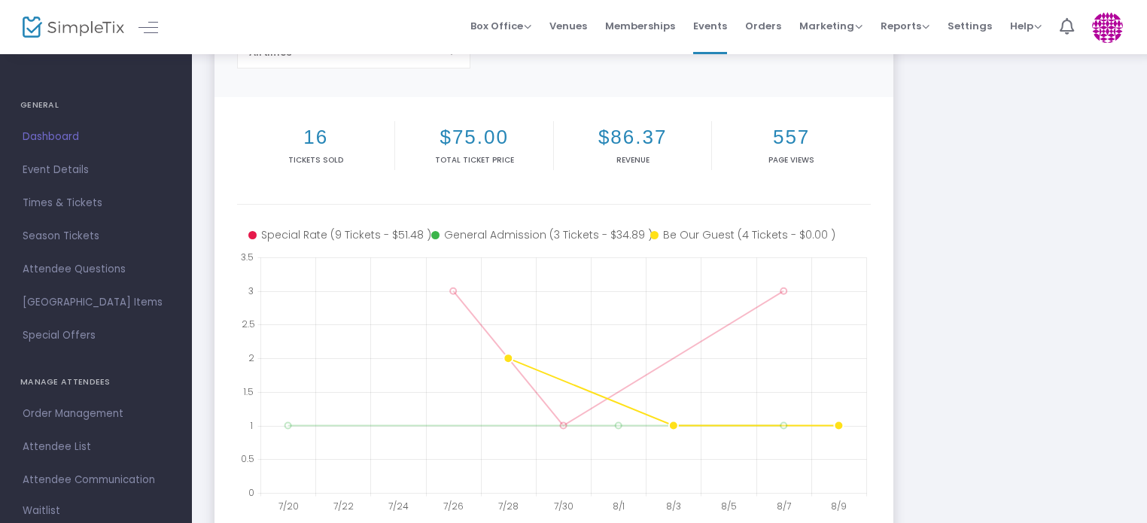
click at [718, 236] on icon at bounding box center [739, 235] width 179 height 16
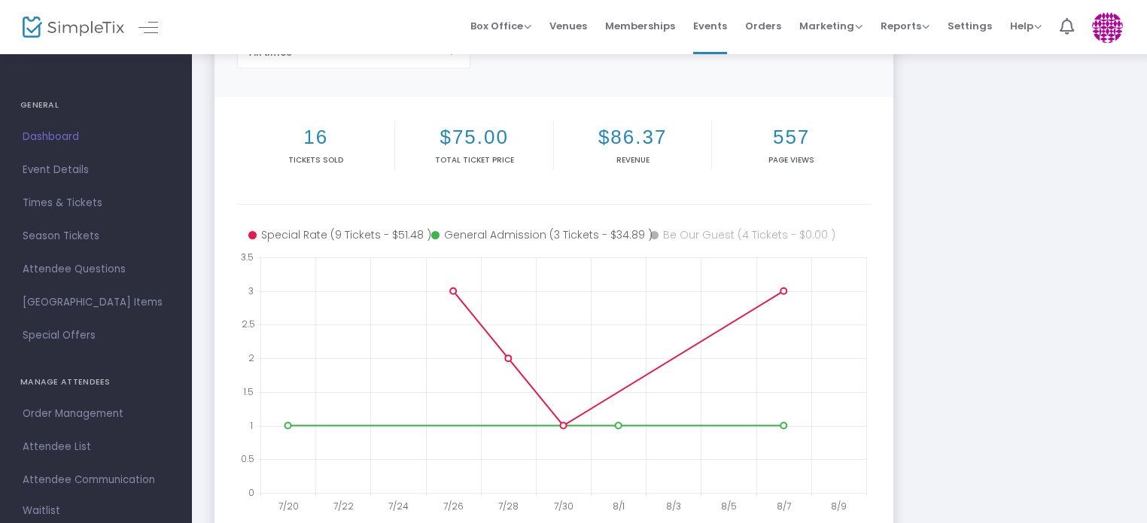
click at [718, 236] on icon at bounding box center [739, 235] width 179 height 16
click at [83, 412] on span "Order Management" at bounding box center [96, 414] width 147 height 20
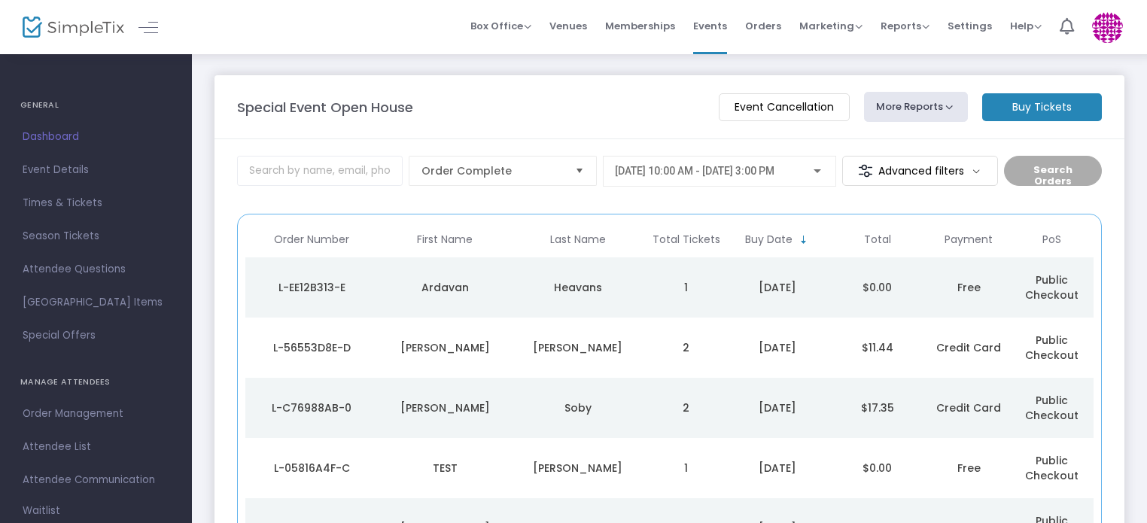
click at [314, 287] on div "L-EE12B313-E" at bounding box center [312, 287] width 126 height 15
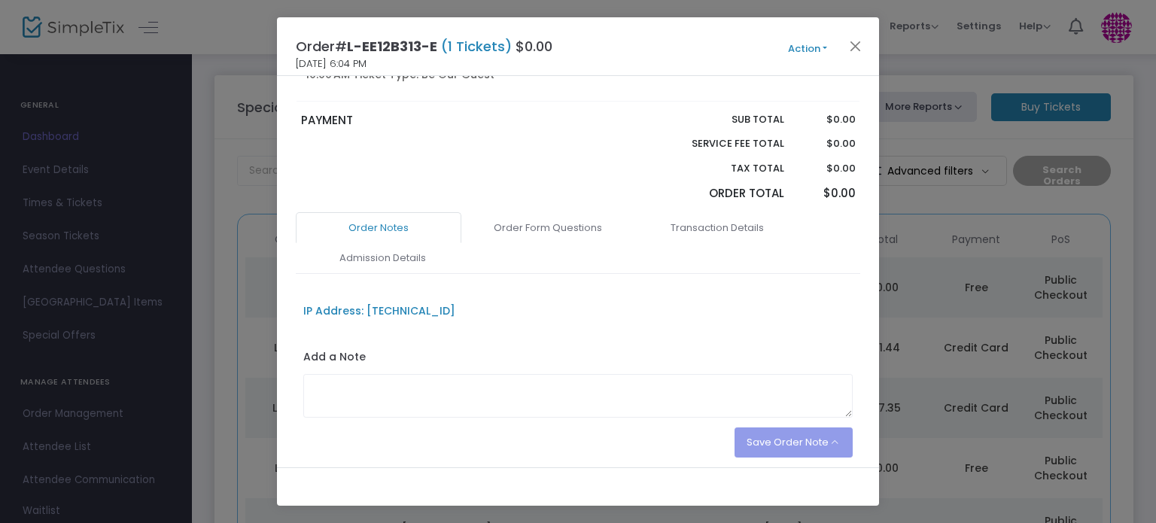
scroll to position [204, 0]
click at [579, 220] on link "Order Form Questions" at bounding box center [548, 227] width 166 height 32
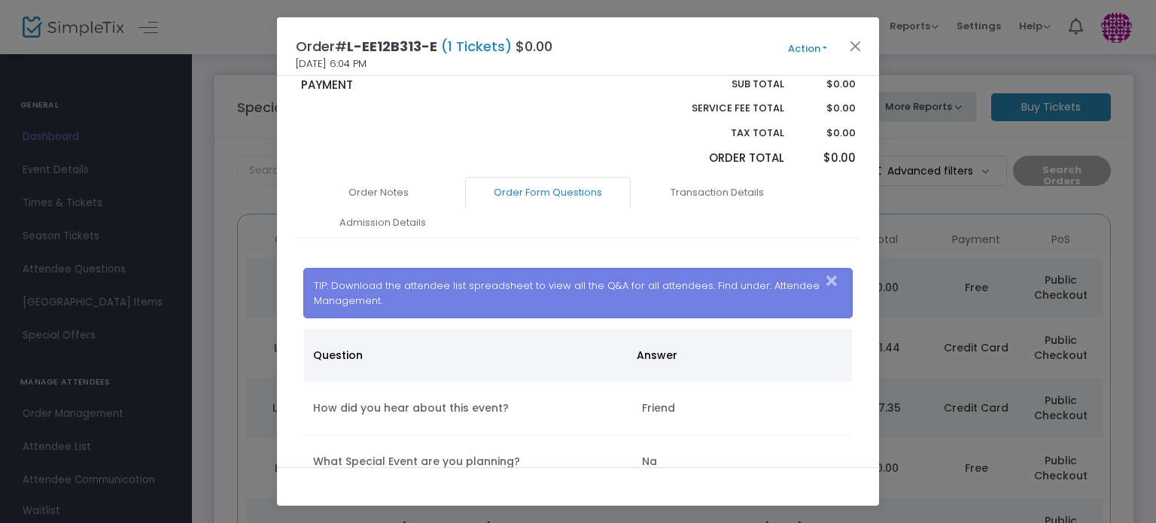
scroll to position [0, 0]
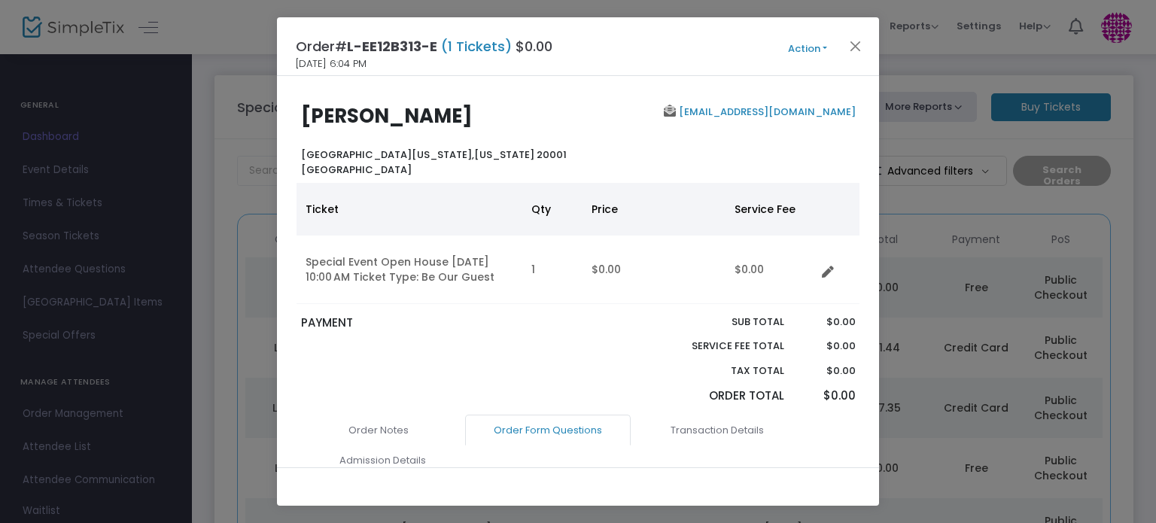
drag, startPoint x: 869, startPoint y: 279, endPoint x: 870, endPoint y: 43, distance: 236.3
click at [870, 43] on div "Order# L-EE12B313-E (1 Tickets) $0.00 8/9/2025 6:04 PM Action Mark Admitted Edi…" at bounding box center [578, 261] width 602 height 489
click at [529, 129] on div "Ardavan Heavans Northwest Washington, District of Columbia 20001 United States" at bounding box center [435, 141] width 284 height 72
click at [378, 117] on b "Ardavan Heavans" at bounding box center [387, 115] width 172 height 27
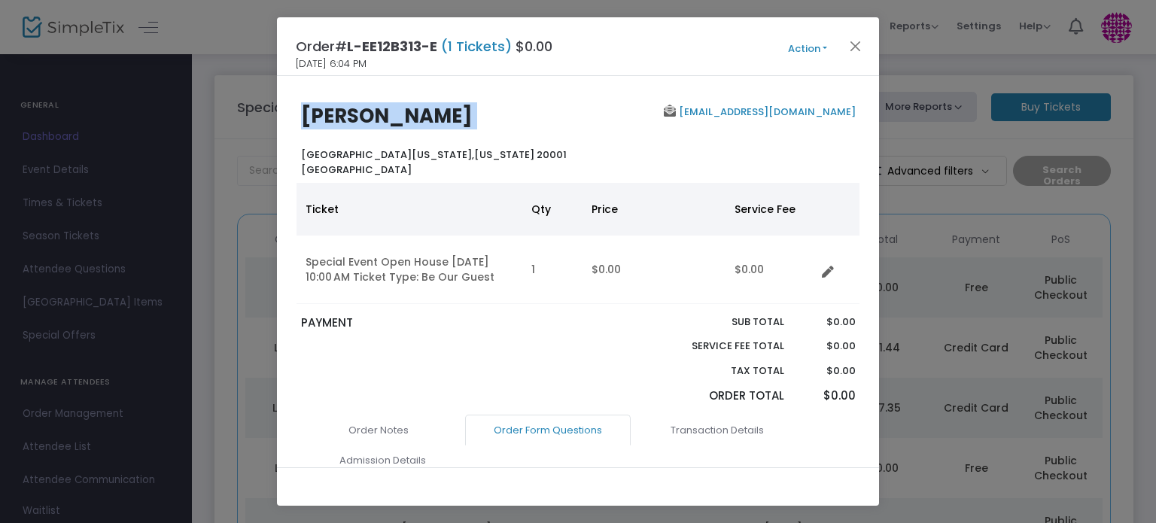
click at [378, 117] on b "Ardavan Heavans" at bounding box center [387, 115] width 172 height 27
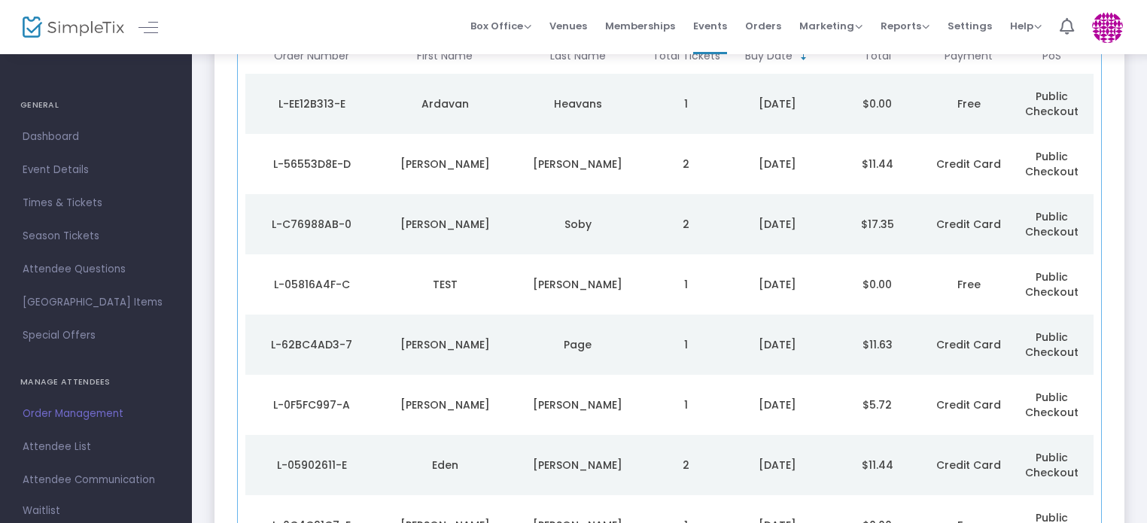
scroll to position [183, 0]
click at [512, 285] on td "Gordon" at bounding box center [578, 285] width 133 height 60
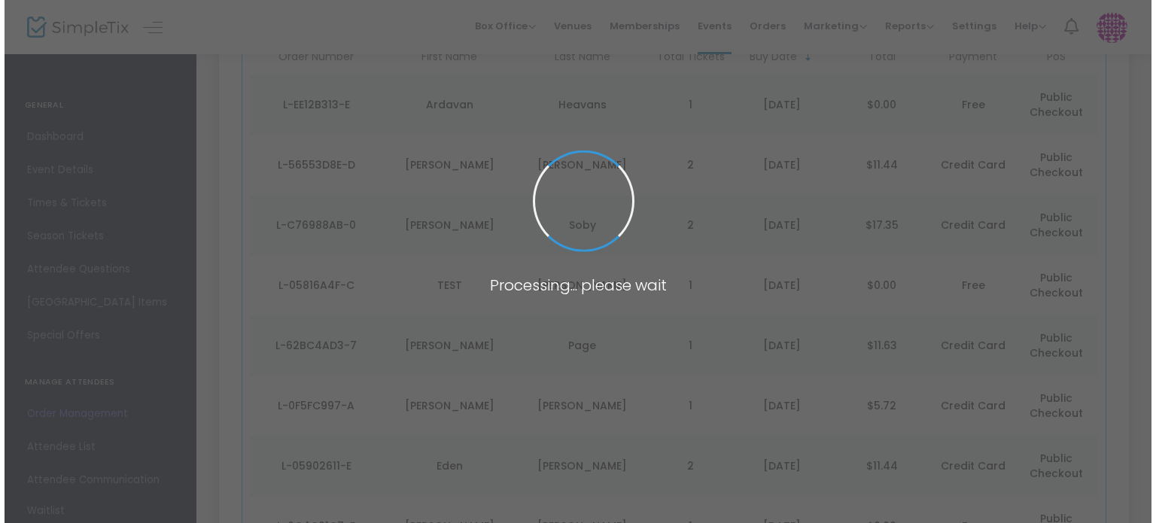
scroll to position [0, 0]
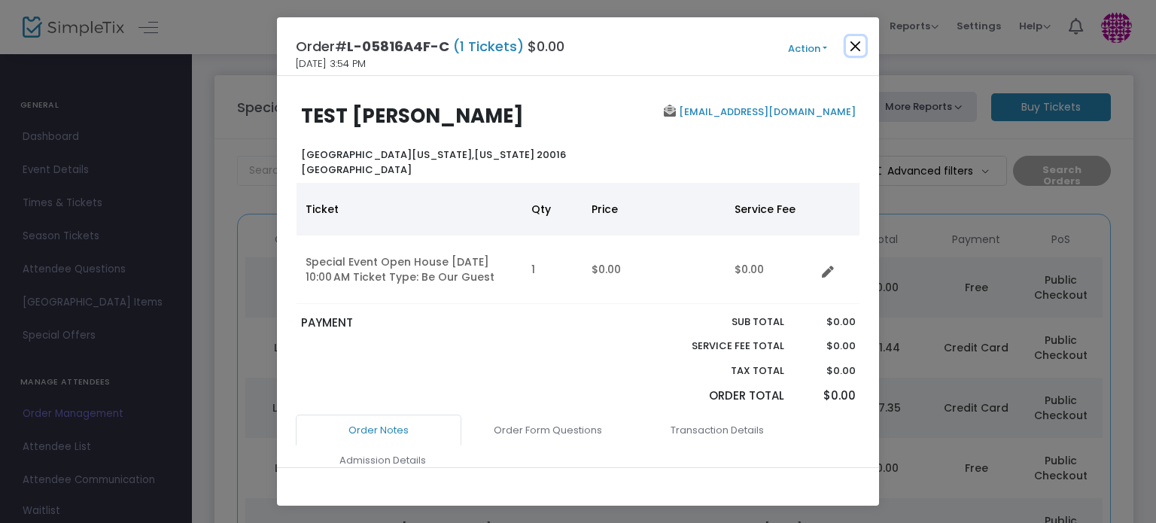
click at [857, 47] on button "Close" at bounding box center [856, 46] width 20 height 20
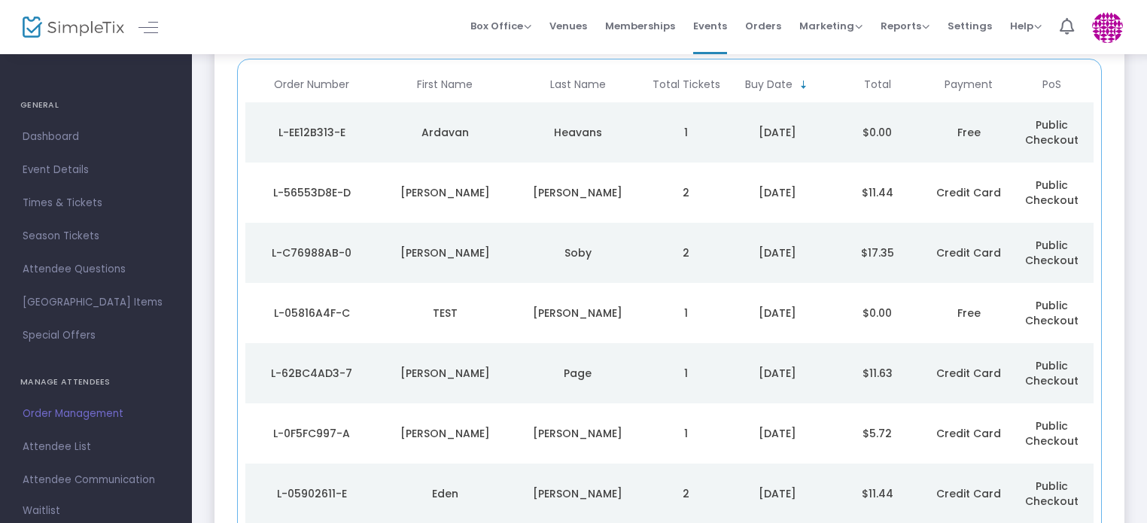
scroll to position [215, 0]
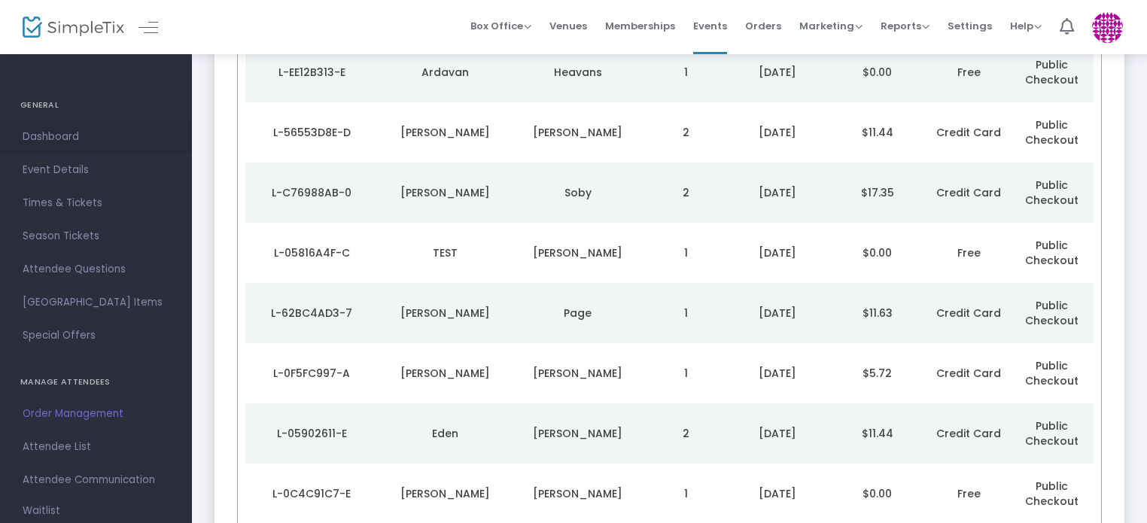
click at [70, 137] on span "Dashboard" at bounding box center [96, 137] width 147 height 20
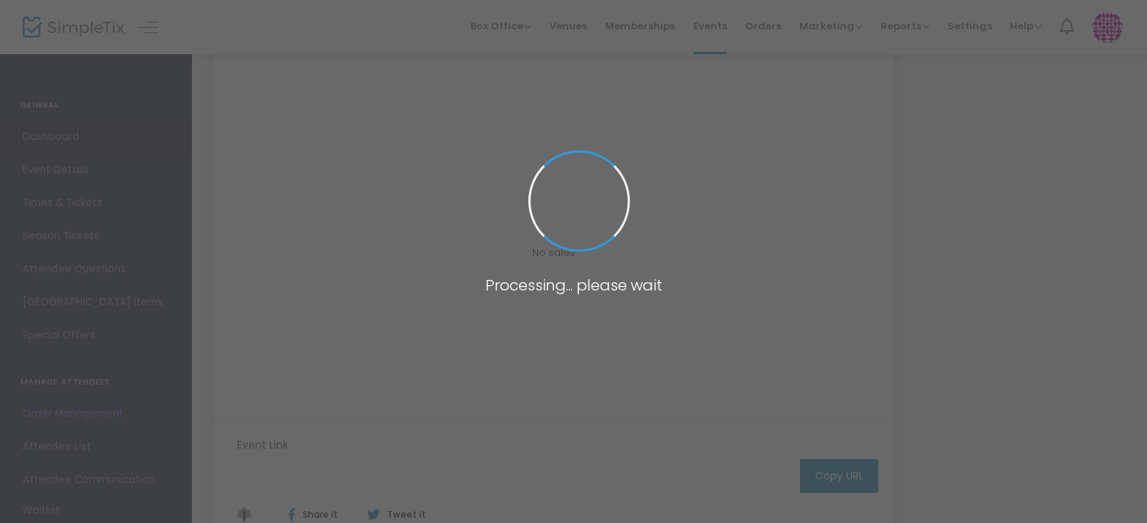
type input "[URL][DOMAIN_NAME]"
